Goal: Find specific page/section: Find specific page/section

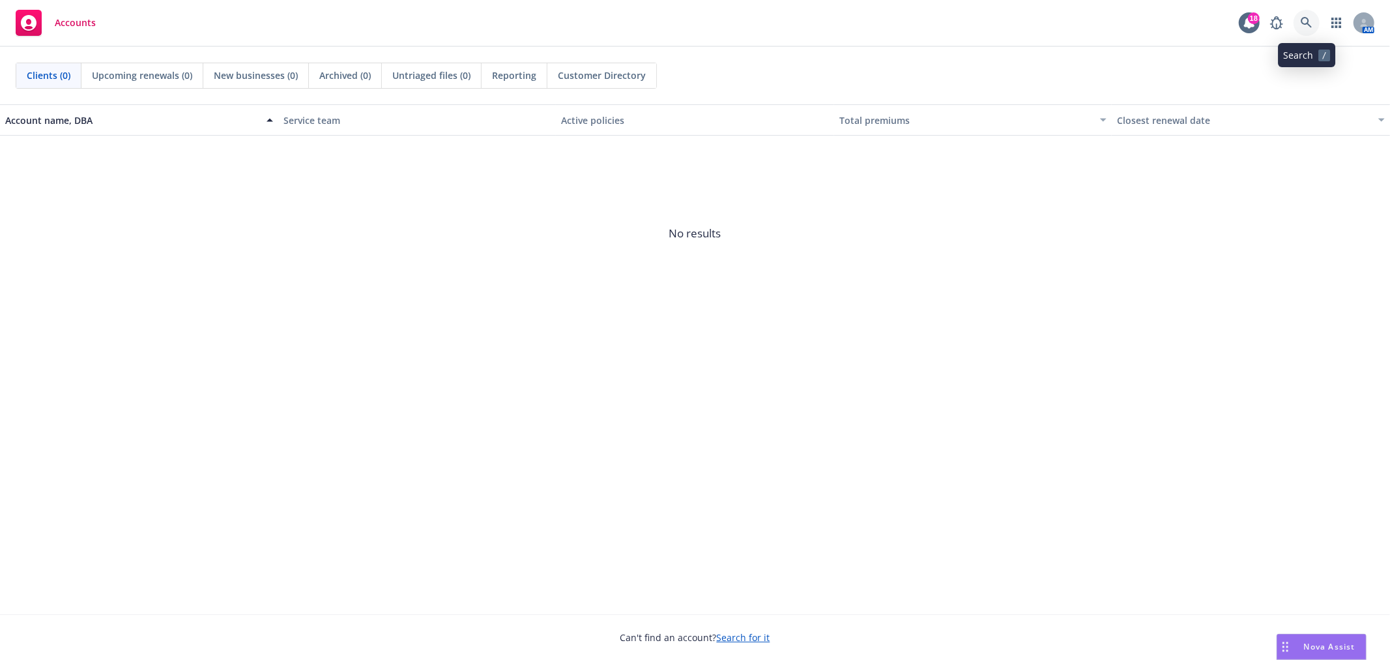
click at [1311, 20] on icon at bounding box center [1307, 23] width 12 height 12
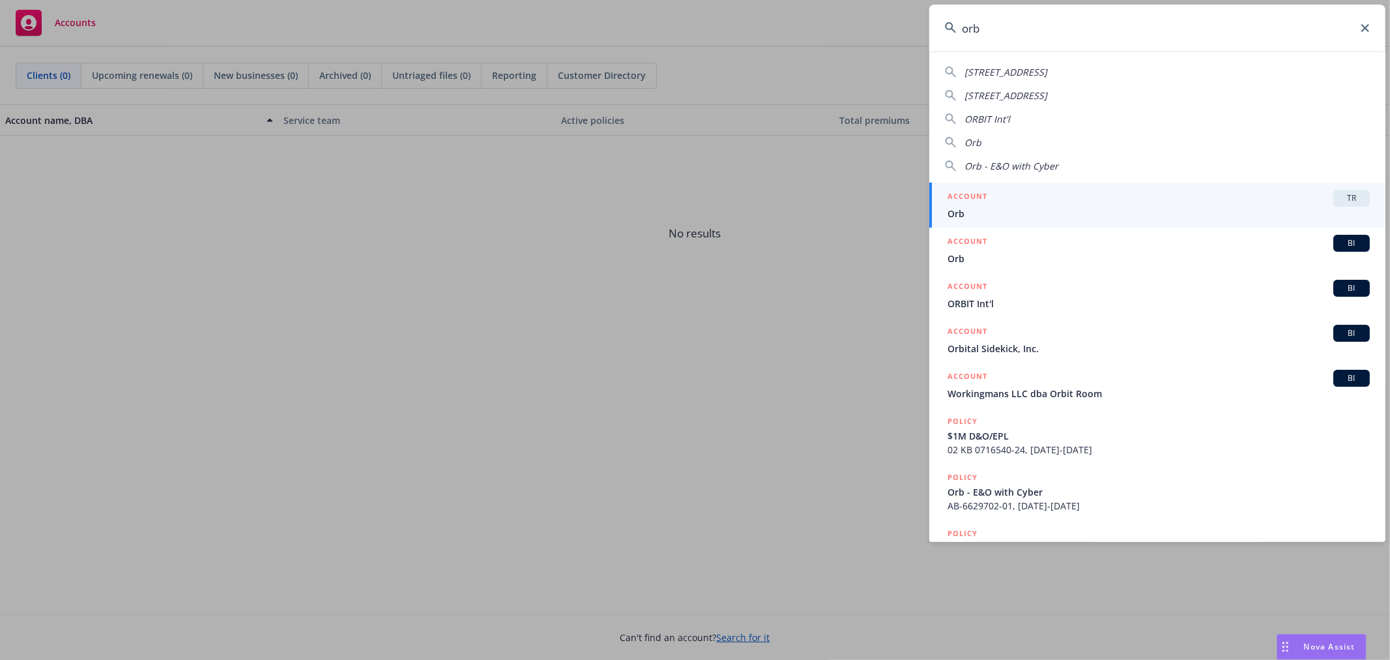
type input "orb"
click at [1042, 202] on div "ACCOUNT TR" at bounding box center [1159, 198] width 422 height 17
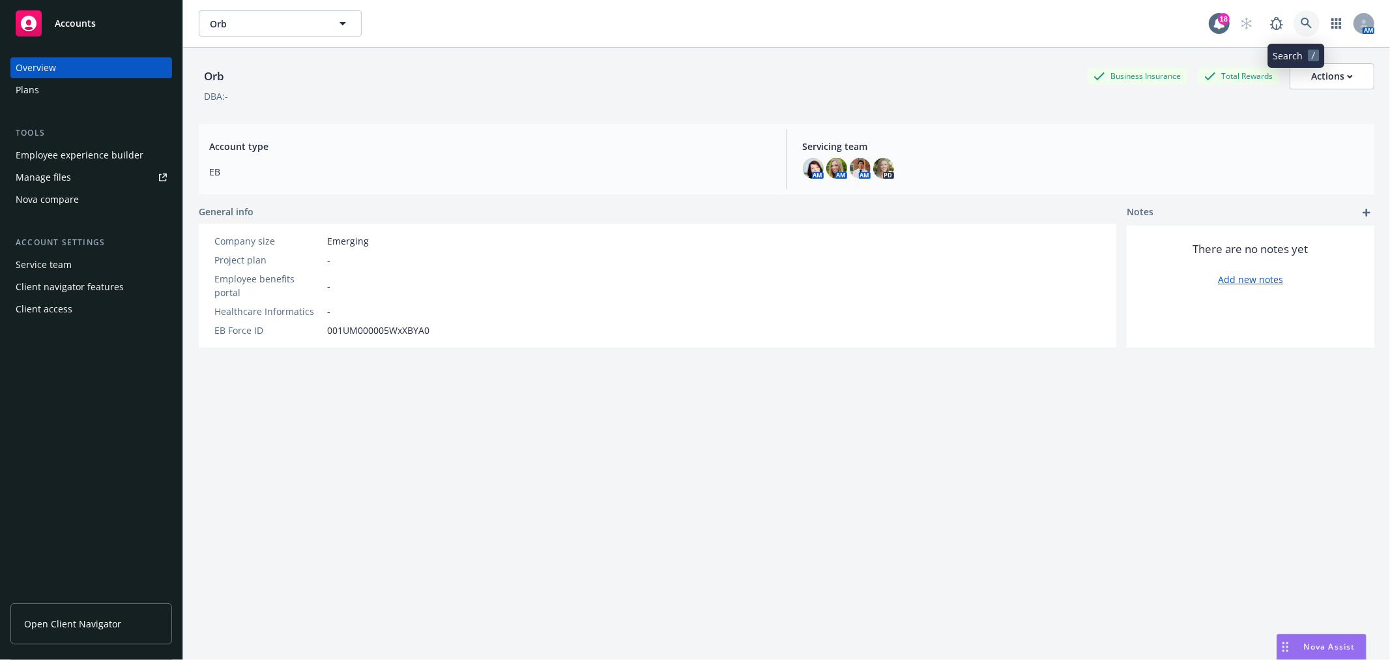
click at [1305, 21] on link at bounding box center [1307, 23] width 26 height 26
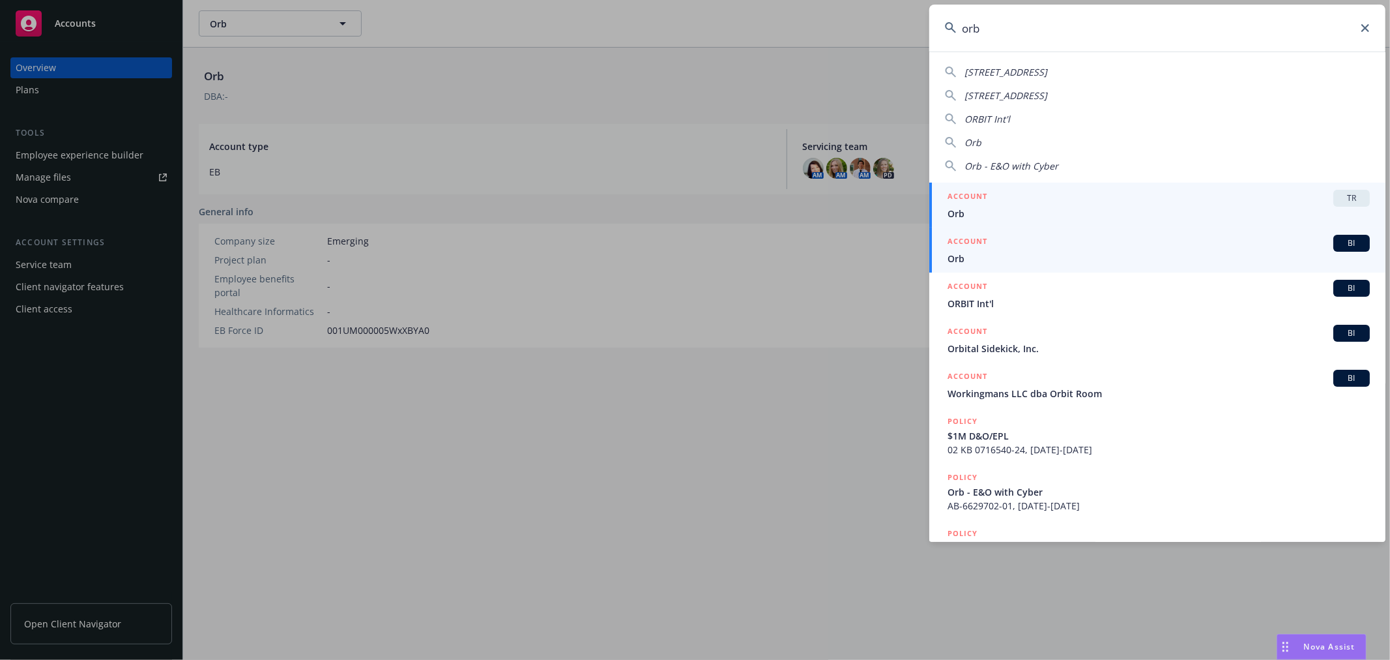
type input "orb"
click at [1089, 252] on span "Orb" at bounding box center [1159, 259] width 422 height 14
